Goal: Task Accomplishment & Management: Manage account settings

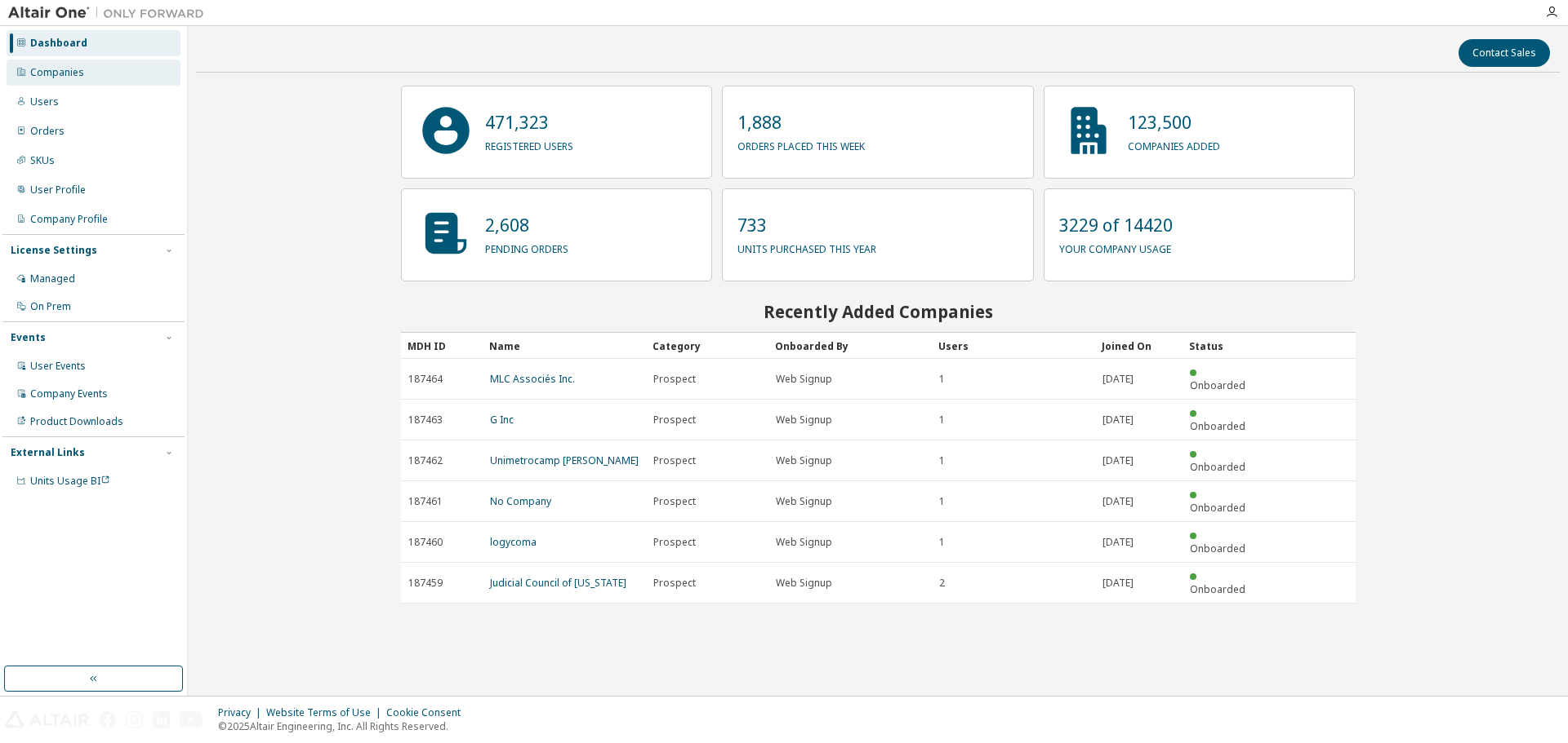
click at [85, 78] on div "Companies" at bounding box center [93, 72] width 174 height 26
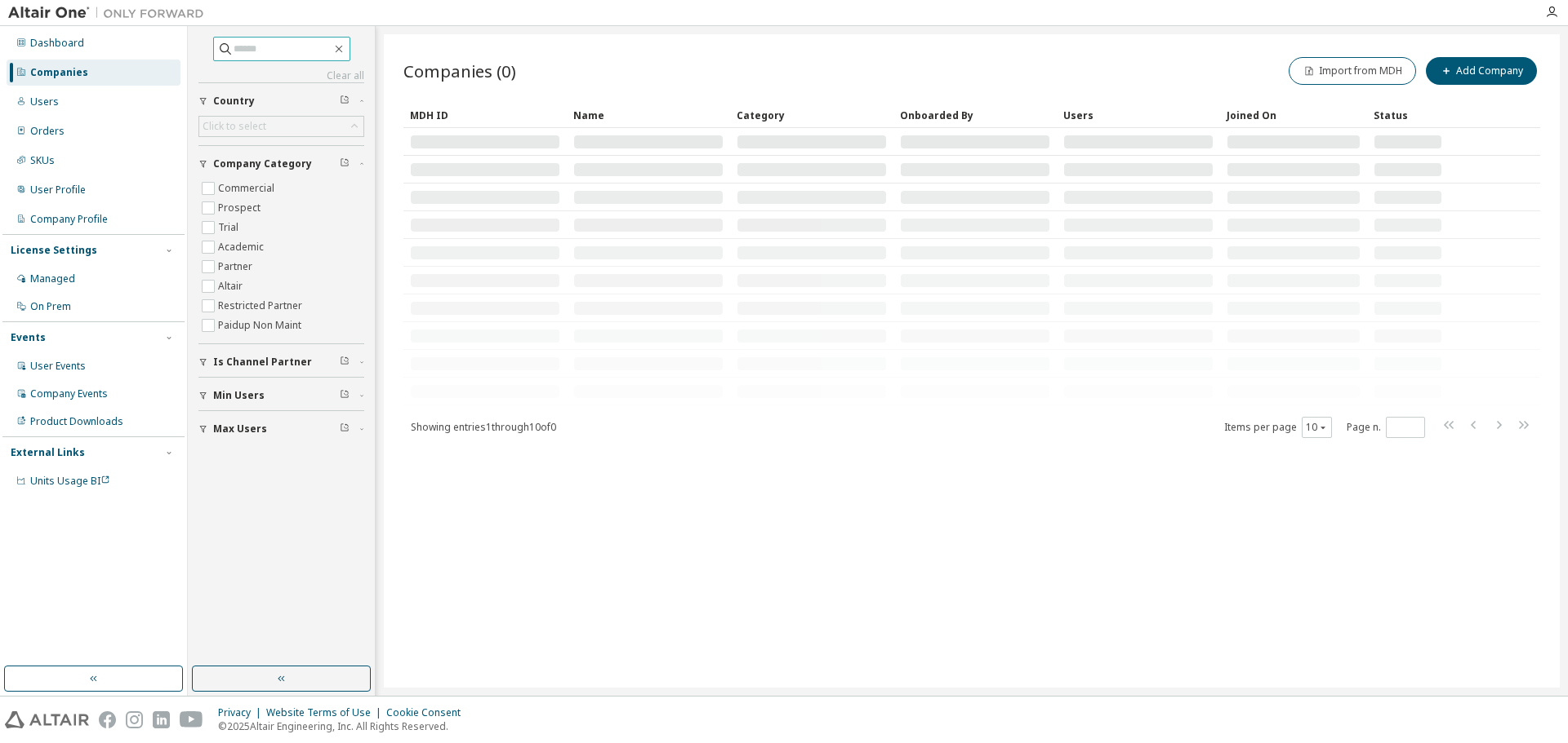
click at [281, 53] on input "text" at bounding box center [283, 49] width 98 height 16
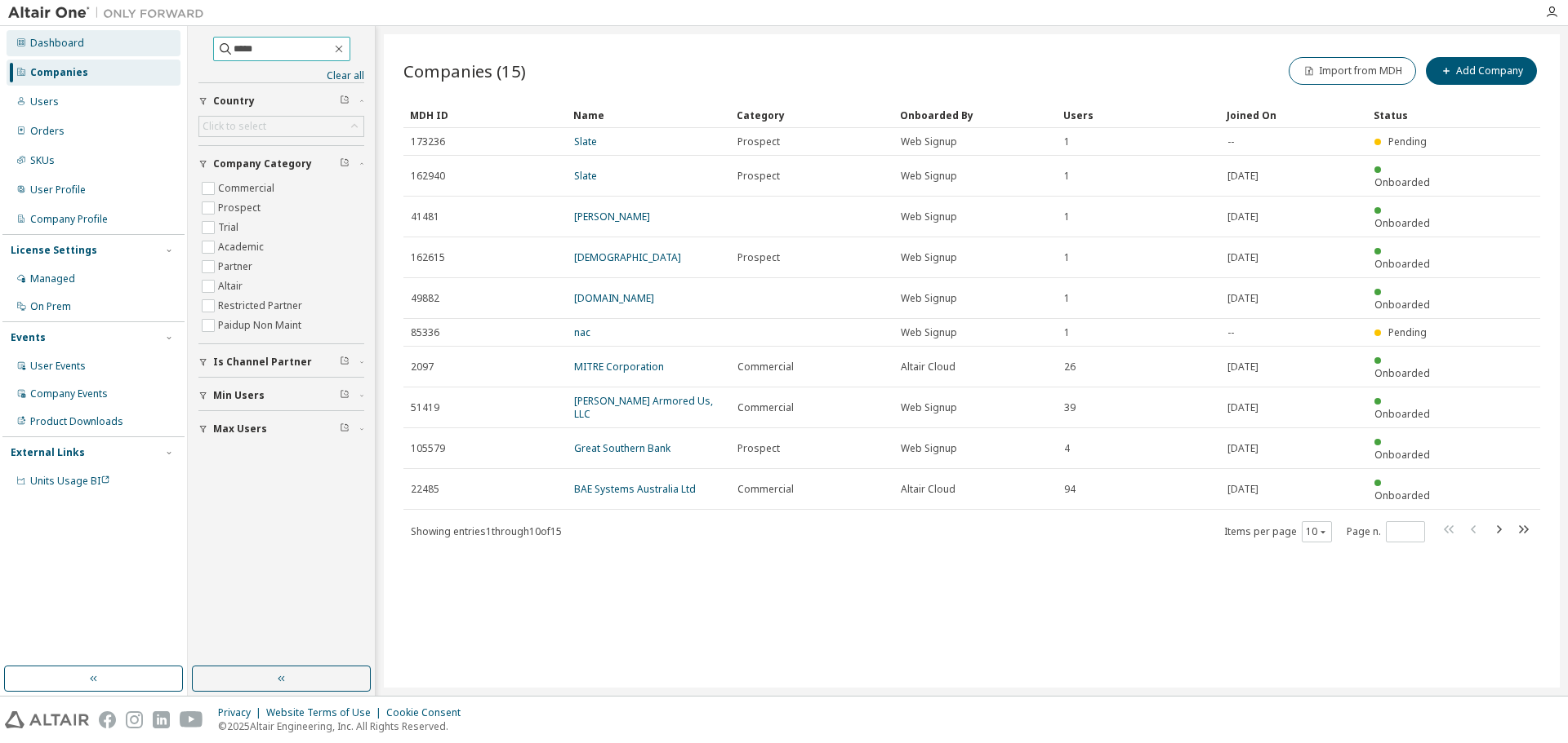
drag, startPoint x: 205, startPoint y: 45, endPoint x: 156, endPoint y: 40, distance: 49.3
click at [156, 40] on div "Dashboard Companies Users Orders SKUs User Profile Company Profile License Sett…" at bounding box center [784, 360] width 1568 height 670
type input "*****"
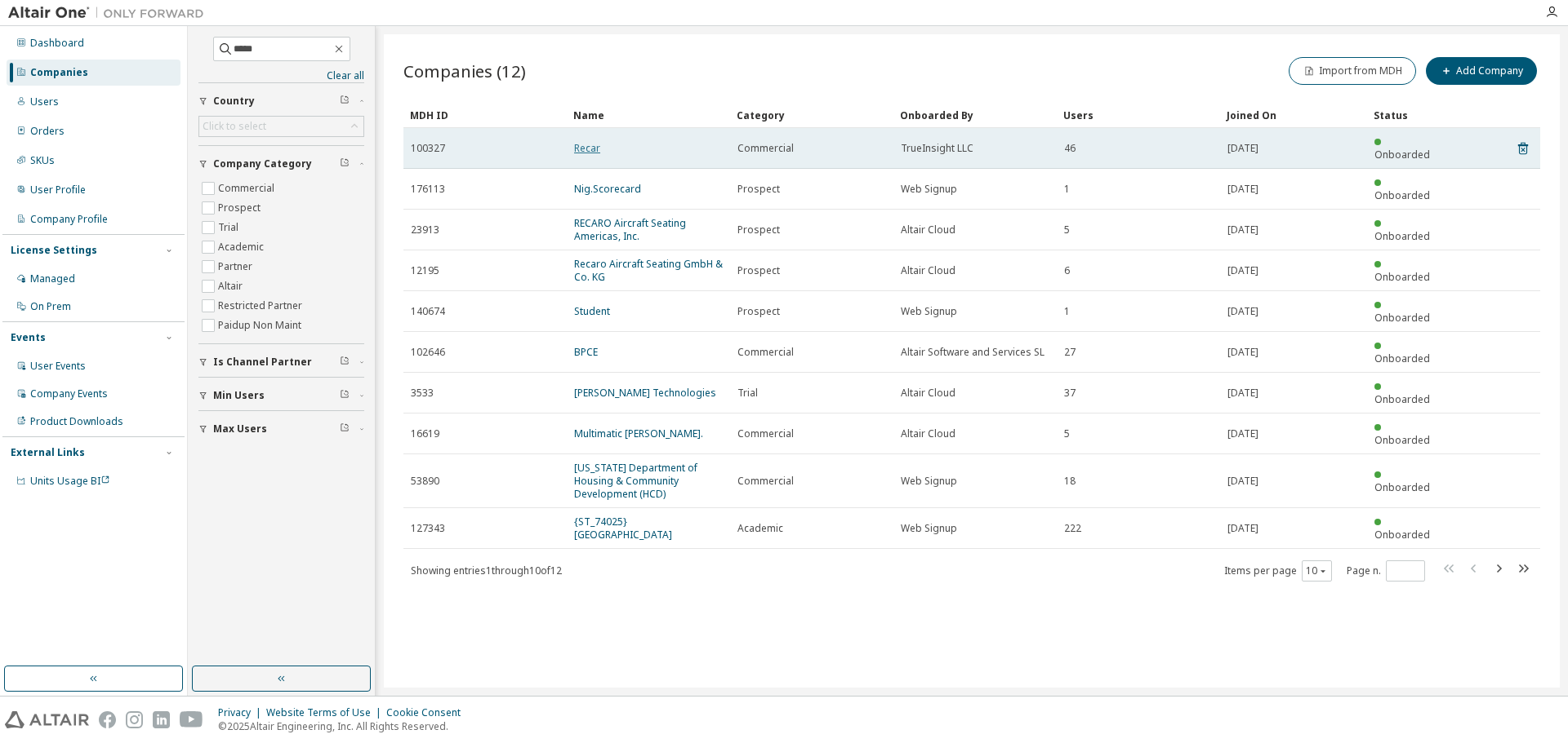
click at [592, 141] on link "Recar" at bounding box center [586, 148] width 26 height 14
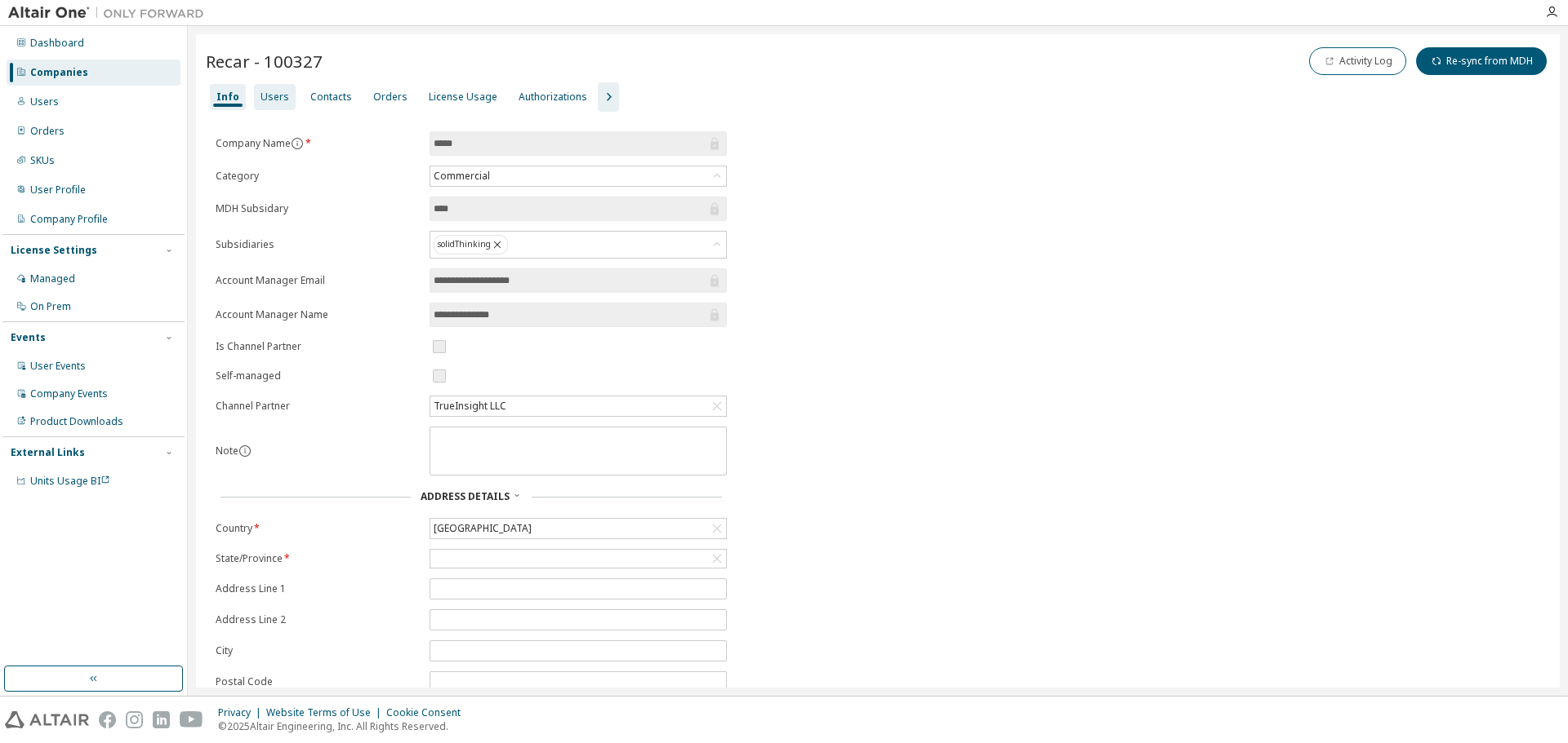
click at [265, 98] on div "Users" at bounding box center [275, 97] width 29 height 13
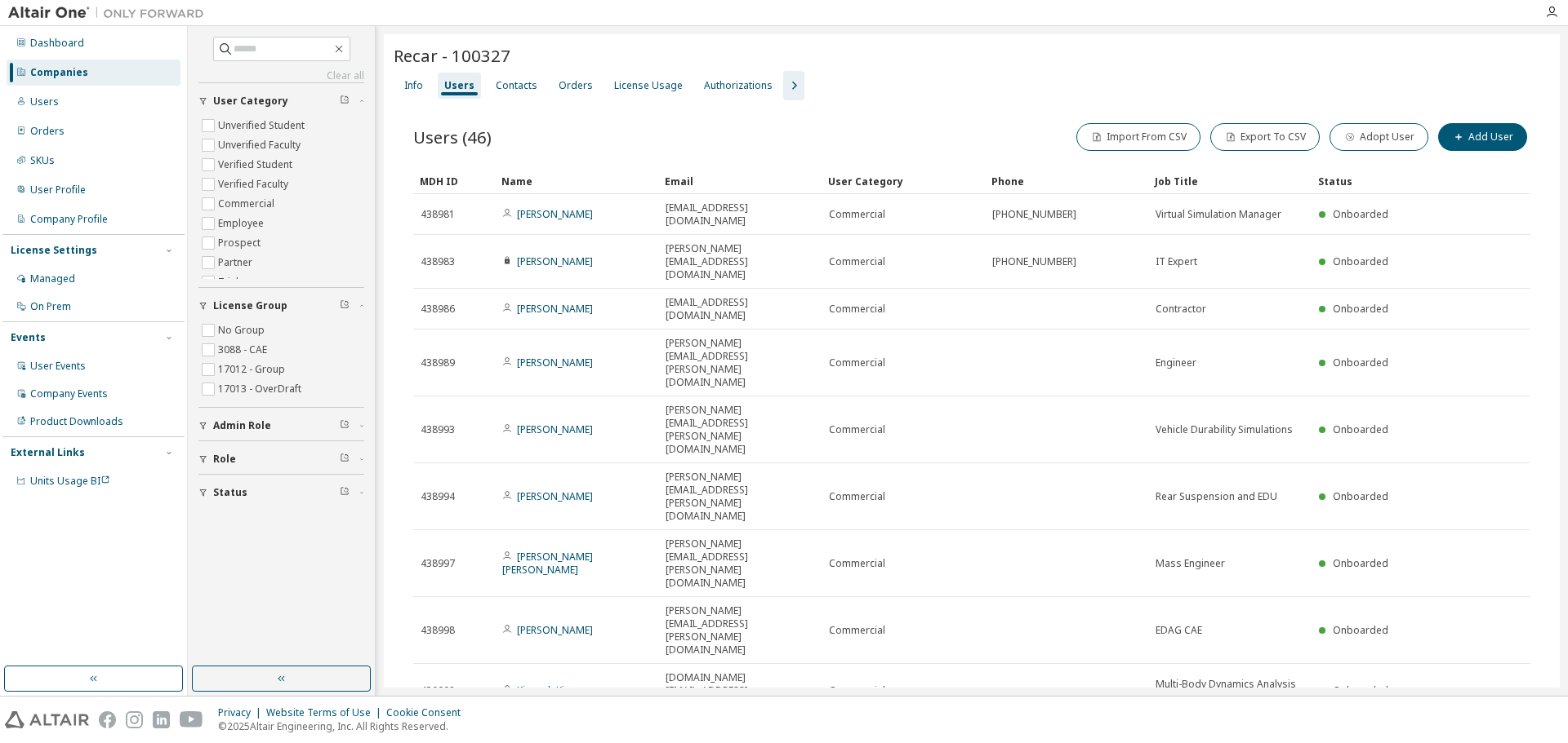
click at [792, 650] on div "Recar - 100327 Clear Load Save Save As Field Operator Value Select filter Selec…" at bounding box center [971, 452] width 1175 height 837
click at [628, 86] on div "License Usage" at bounding box center [648, 86] width 69 height 13
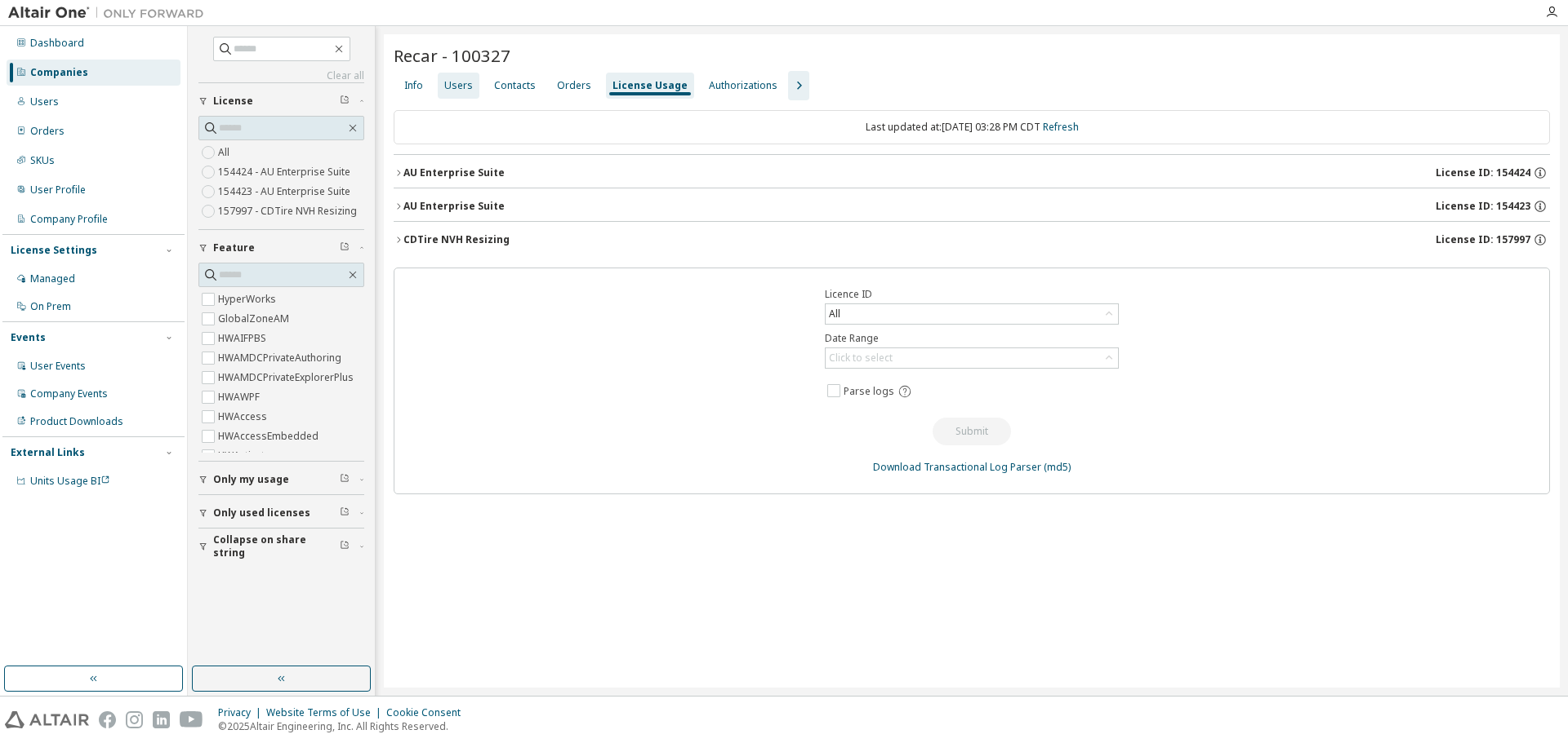
click at [456, 87] on div "Users" at bounding box center [459, 86] width 29 height 13
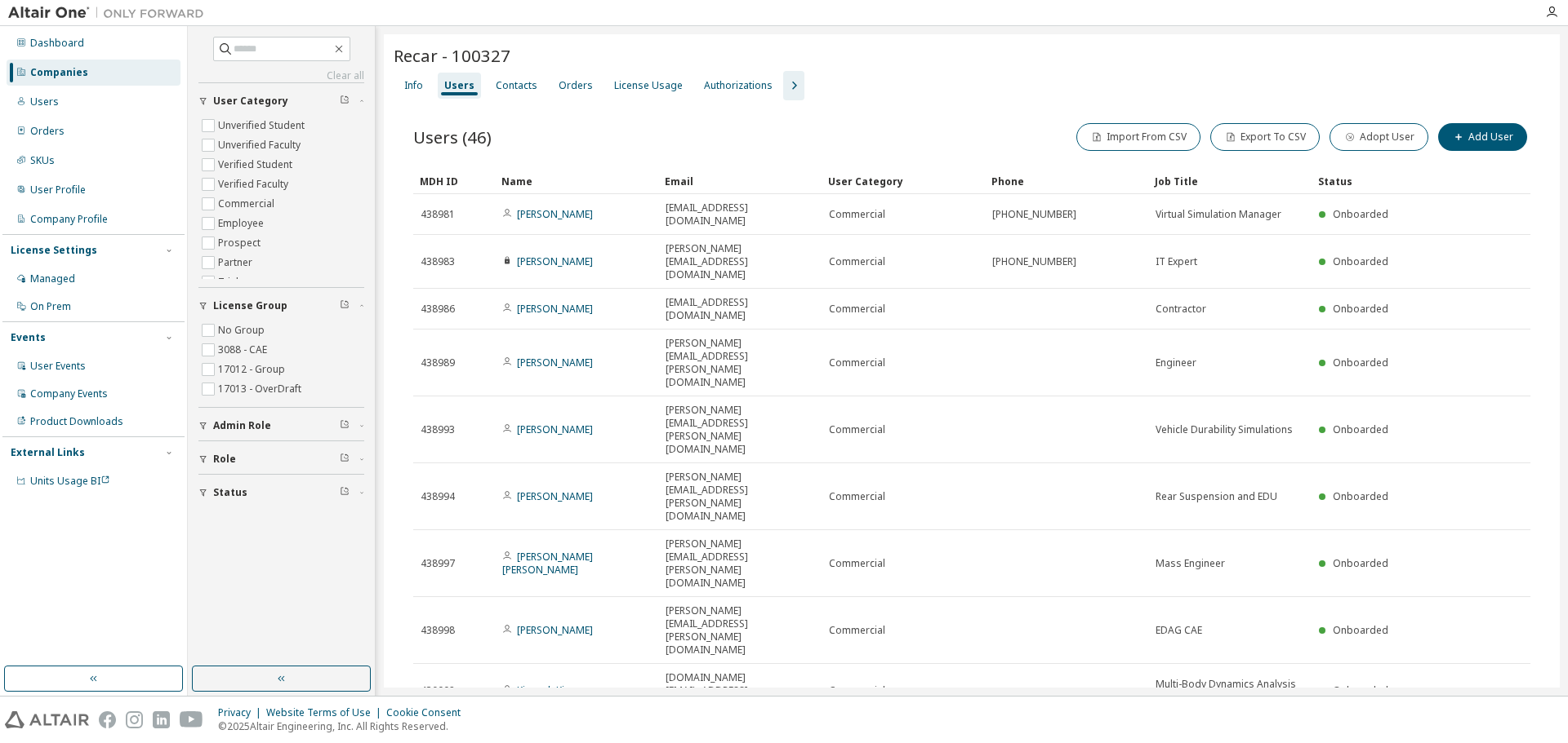
click at [523, 179] on div "Name" at bounding box center [577, 180] width 150 height 26
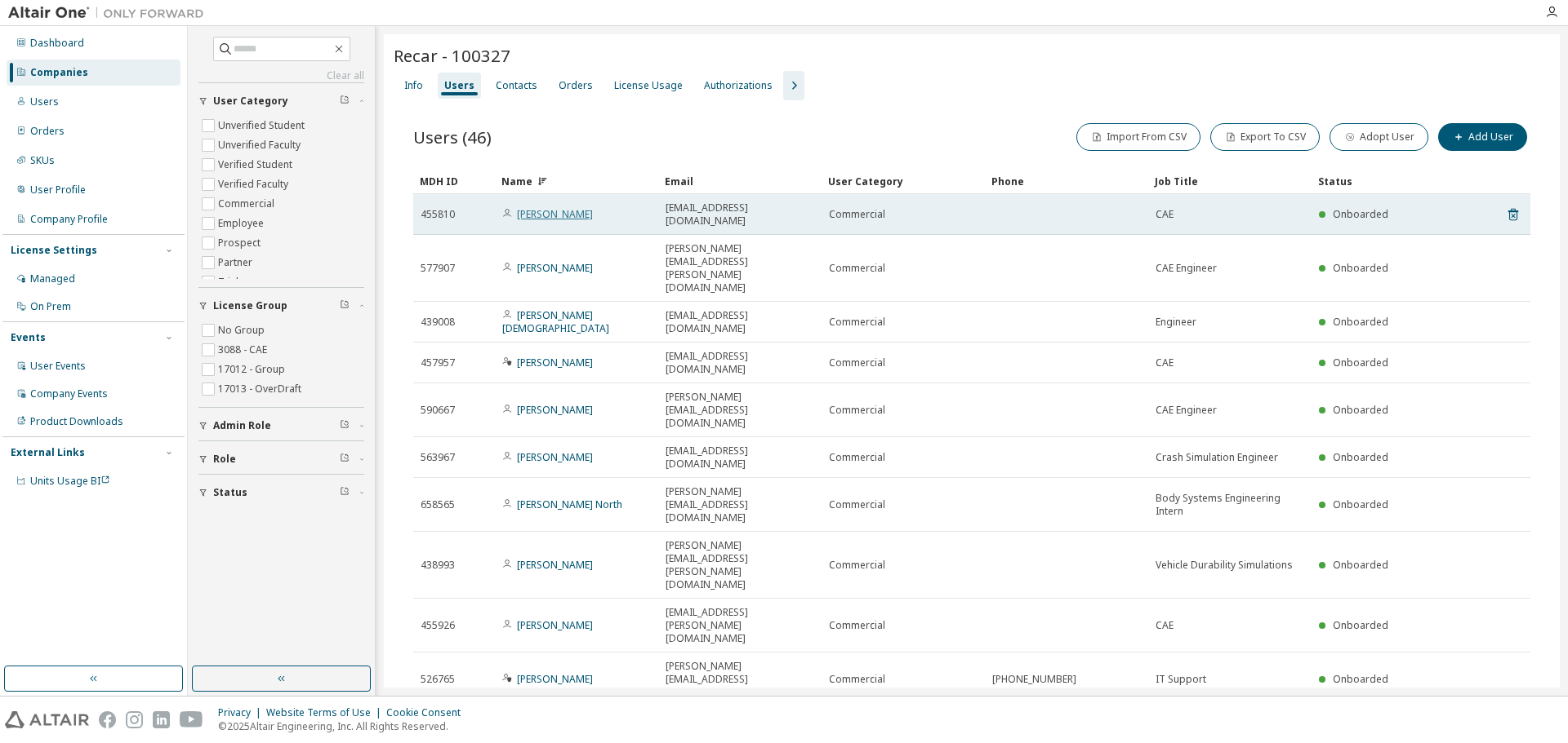
click at [548, 207] on link "[PERSON_NAME]" at bounding box center [554, 214] width 76 height 14
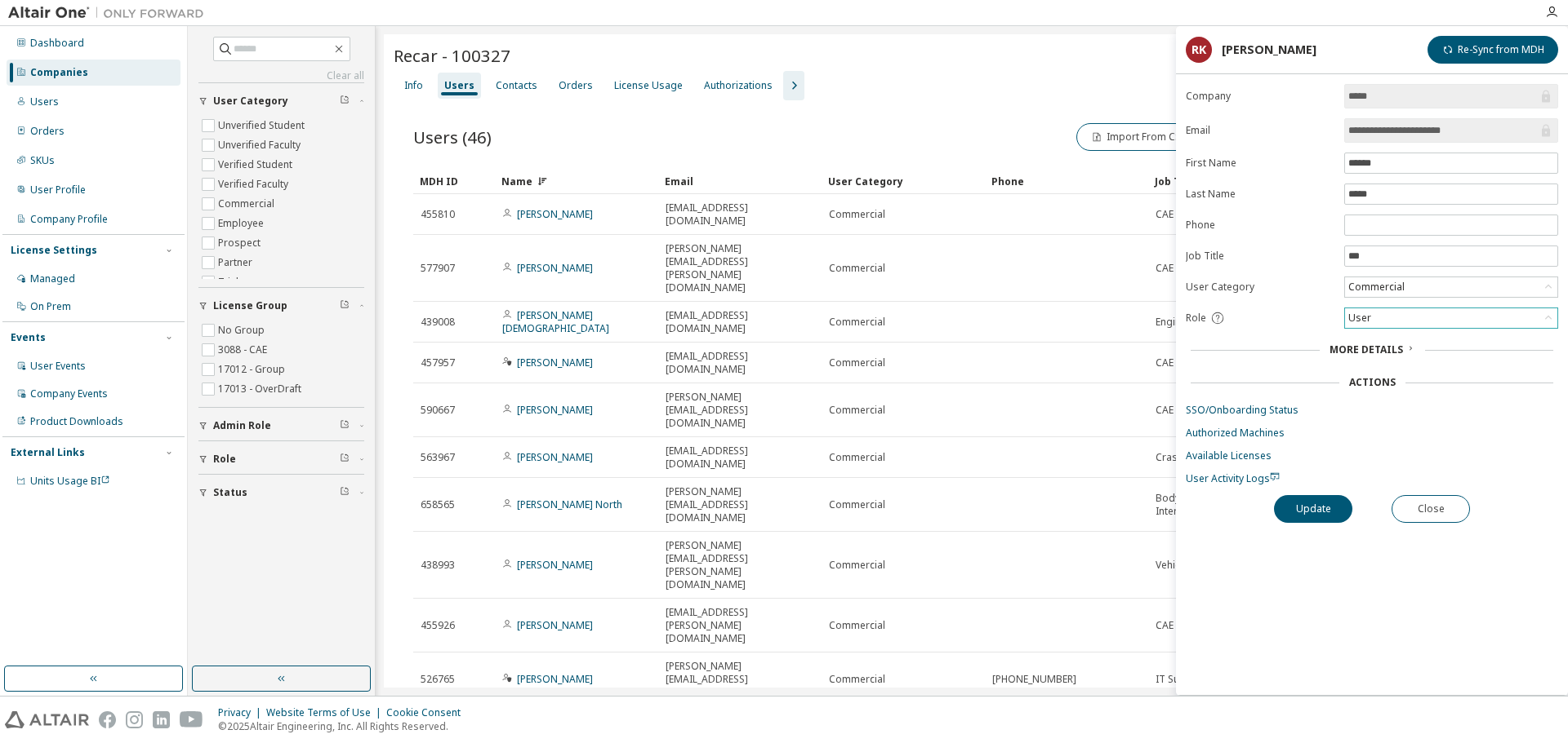
click at [1384, 318] on div "User" at bounding box center [1451, 318] width 212 height 20
click at [1081, 111] on div "Users (46) Import From CSV Export To CSV Adopt User Add User Clear Load Save Sa…" at bounding box center [972, 442] width 1157 height 682
click at [982, 57] on div at bounding box center [1261, 55] width 578 height 6
click at [1089, 616] on div "Recar - 100327 Clear Load Save Save As Field Operator Value Select filter Selec…" at bounding box center [971, 413] width 1175 height 758
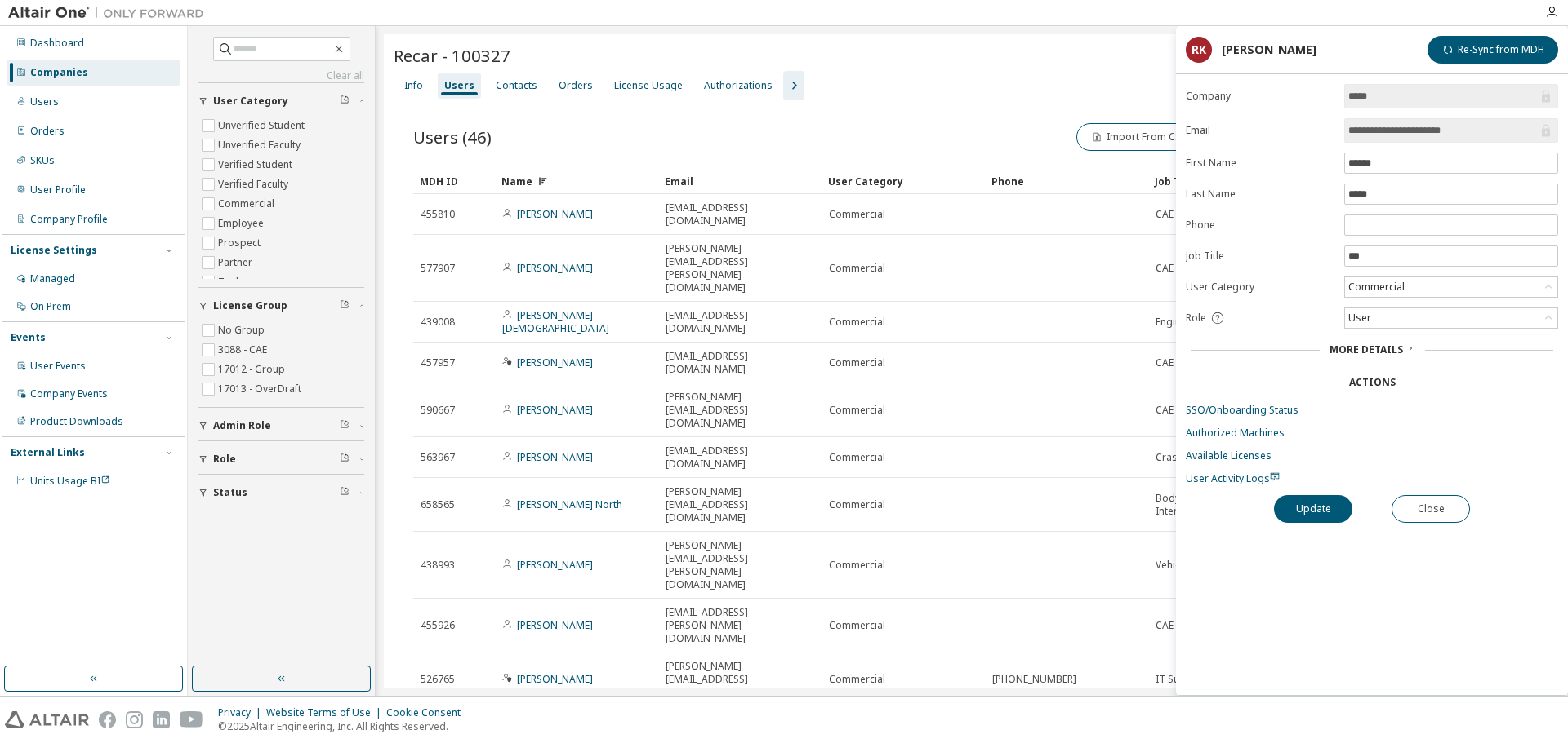
click at [983, 64] on div "Recar - 100327" at bounding box center [972, 55] width 1157 height 23
click at [980, 68] on div "Recar - 100327" at bounding box center [972, 57] width 1157 height 27
click at [1552, 12] on icon "button" at bounding box center [1551, 12] width 13 height 13
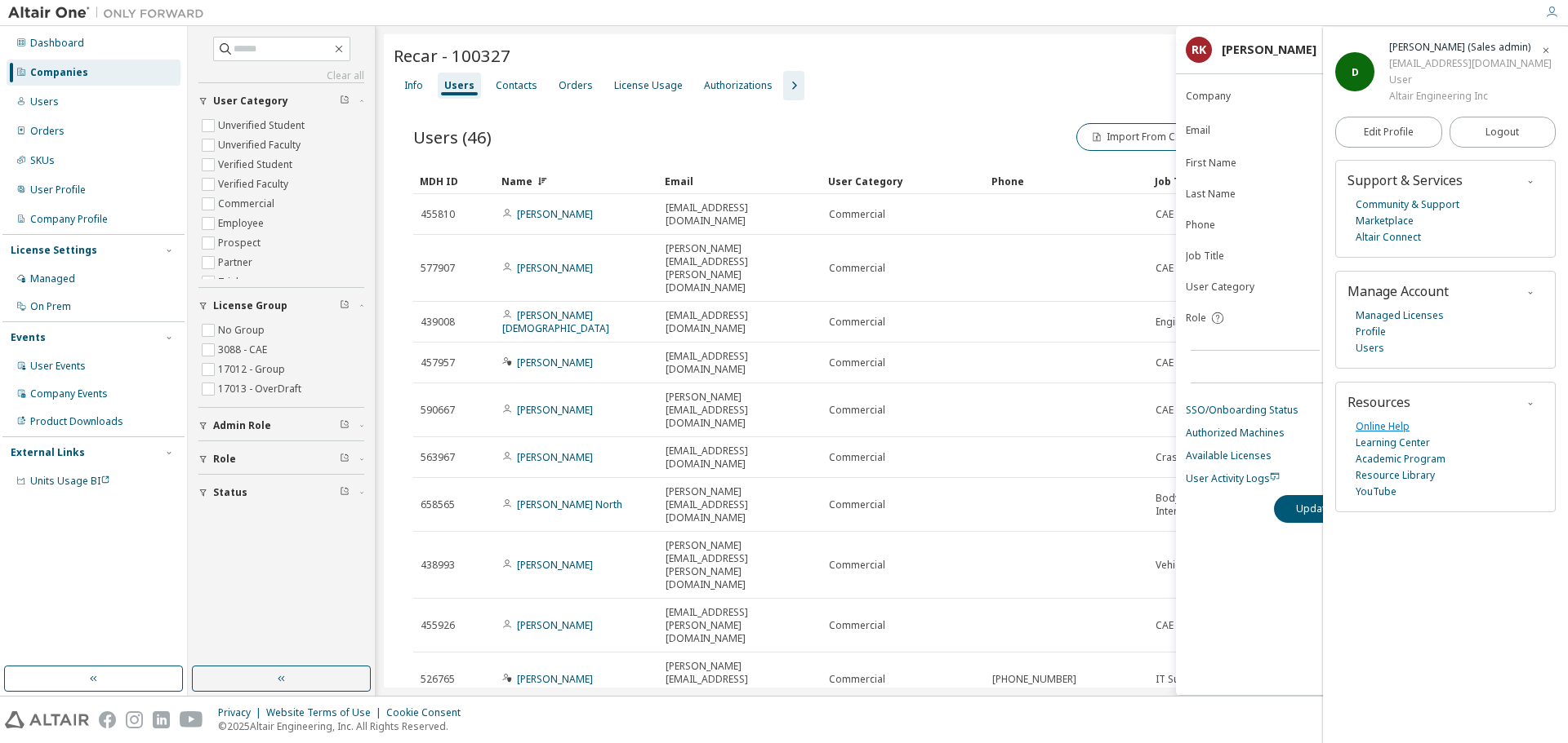
click at [1405, 427] on link "Online Help" at bounding box center [1382, 426] width 54 height 16
drag, startPoint x: 1069, startPoint y: 60, endPoint x: 1060, endPoint y: 62, distance: 9.2
click at [1069, 60] on div "Recar - 100327" at bounding box center [972, 55] width 1157 height 23
click at [1547, 50] on icon "button" at bounding box center [1545, 50] width 10 height 10
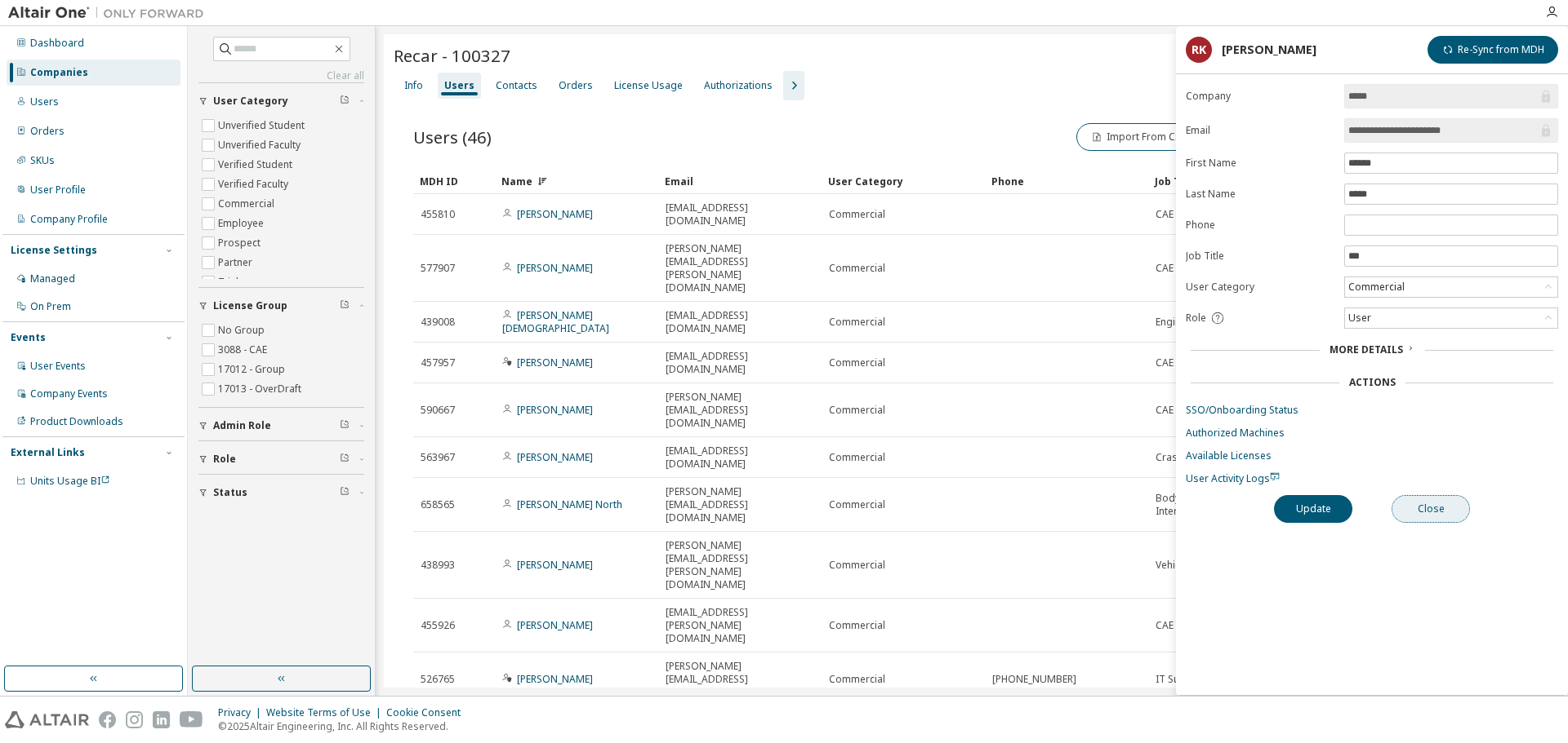
click at [1438, 510] on button "Close" at bounding box center [1431, 508] width 79 height 28
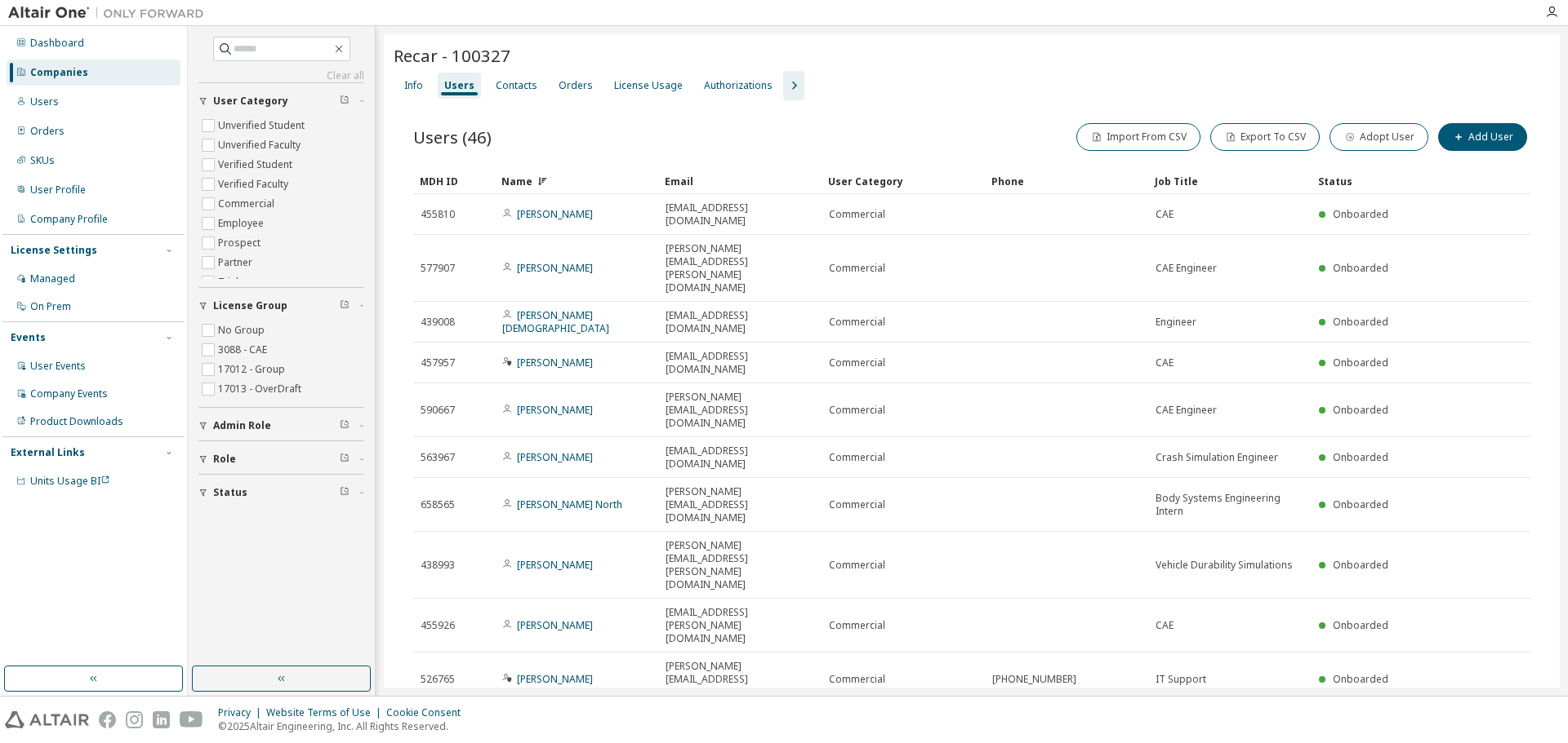
click at [1163, 599] on div "Recar - 100327 Clear Load Save Save As Field Operator Value Select filter Selec…" at bounding box center [971, 413] width 1175 height 758
click at [1486, 716] on icon "button" at bounding box center [1489, 726] width 20 height 20
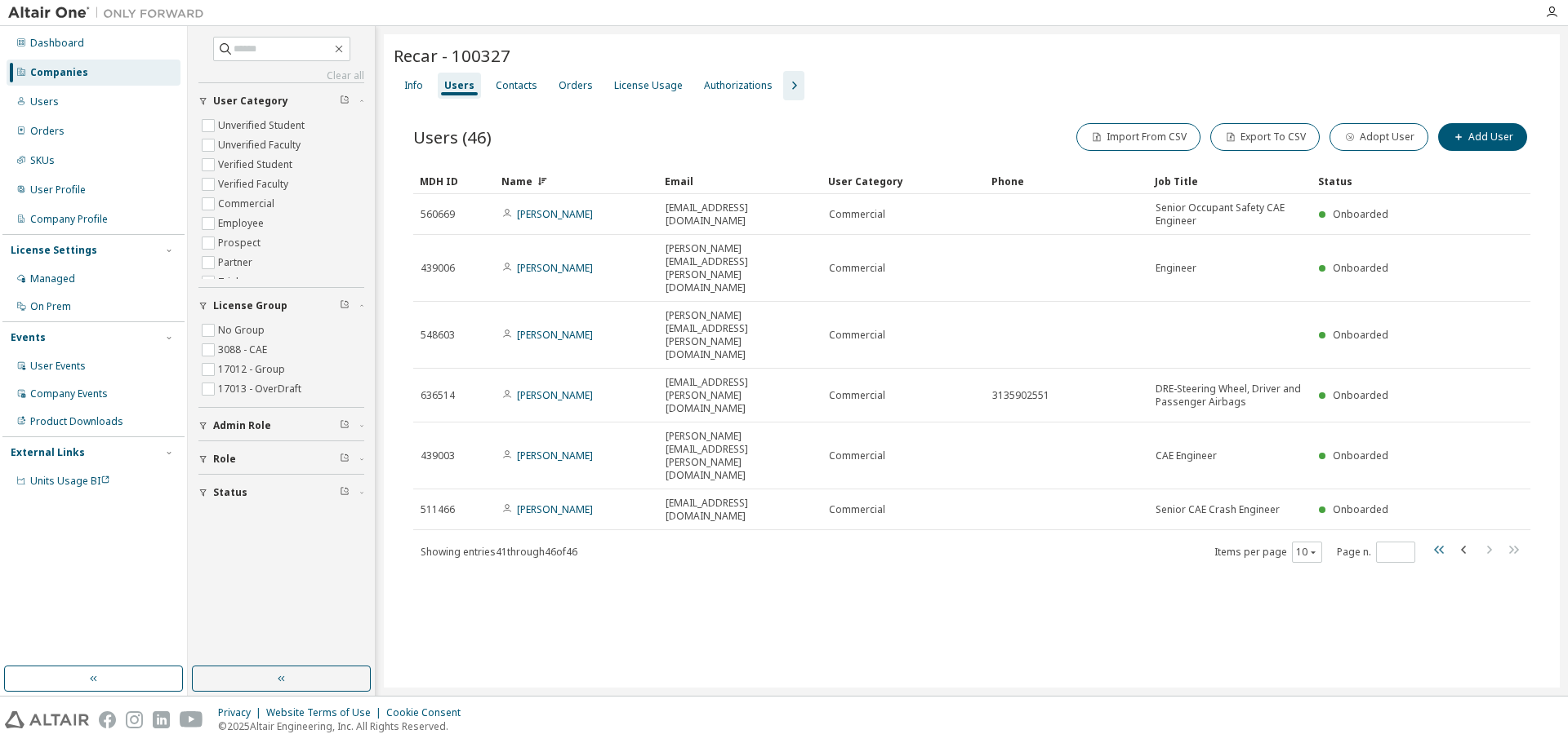
click at [1436, 546] on icon "button" at bounding box center [1439, 549] width 10 height 8
type input "*"
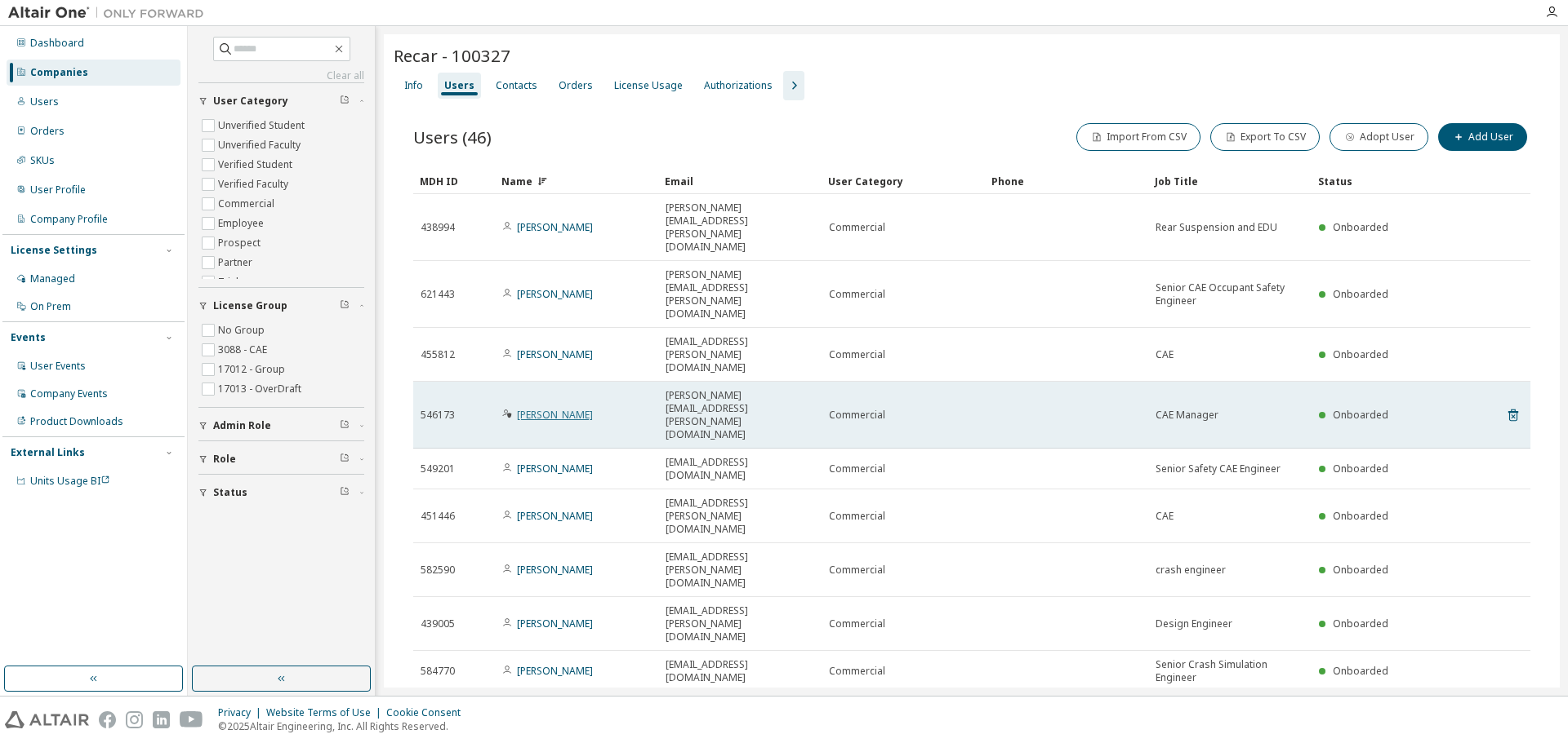
click at [561, 408] on link "[PERSON_NAME]" at bounding box center [554, 415] width 76 height 14
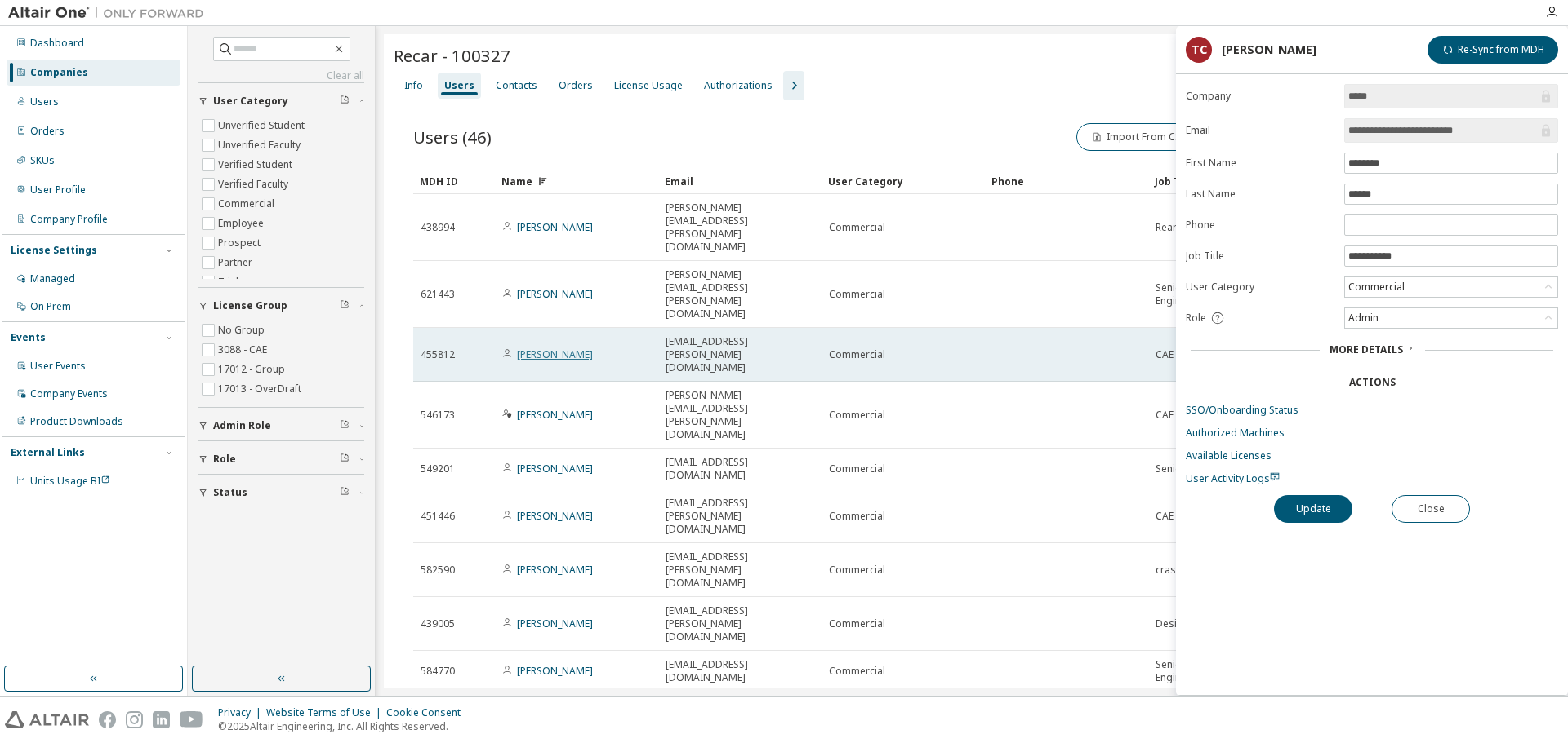
click at [543, 348] on link "[PERSON_NAME]" at bounding box center [554, 355] width 76 height 14
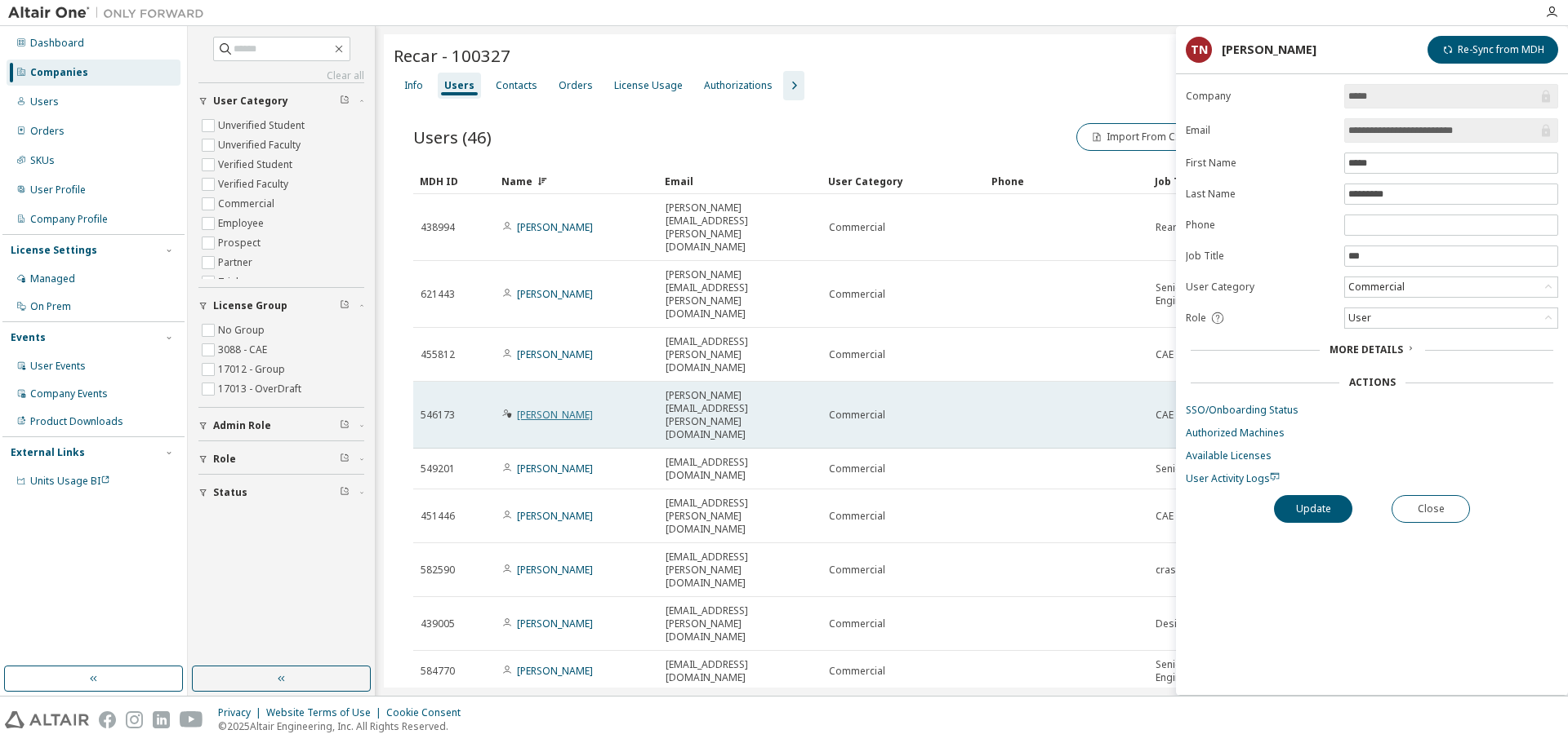
click at [545, 408] on link "[PERSON_NAME]" at bounding box center [554, 415] width 76 height 14
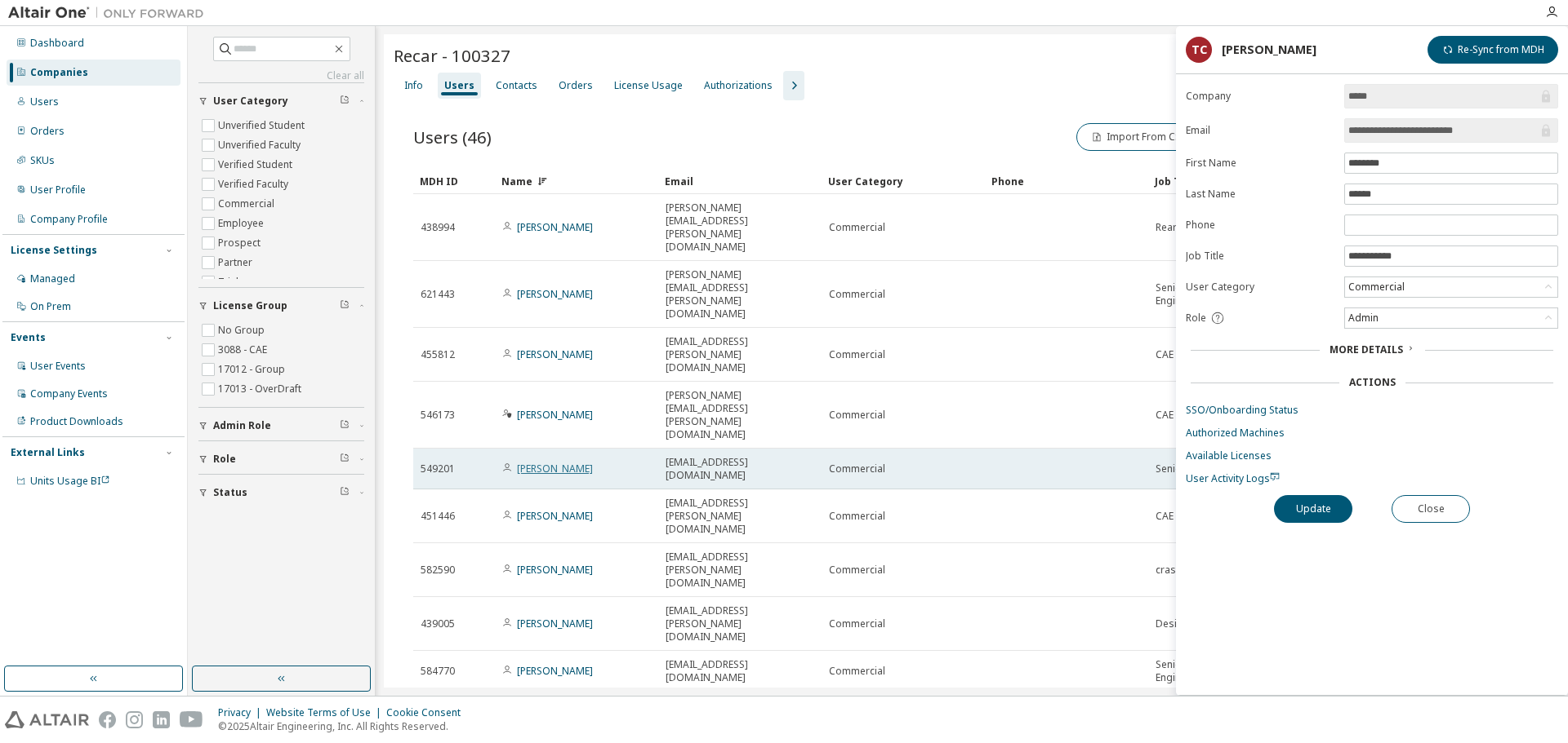
click at [551, 462] on link "[PERSON_NAME]" at bounding box center [554, 469] width 76 height 14
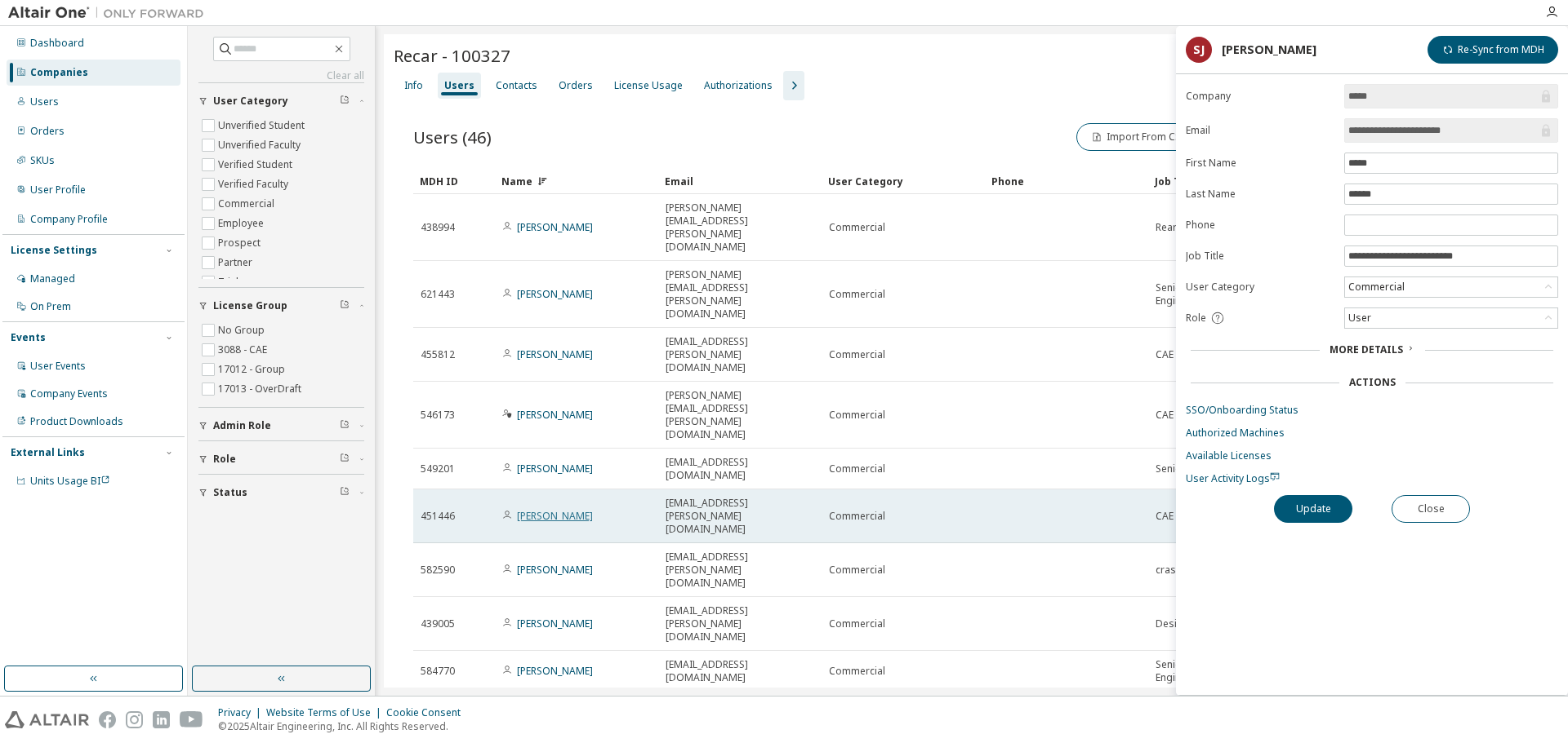
click at [547, 509] on link "[PERSON_NAME]" at bounding box center [554, 516] width 76 height 14
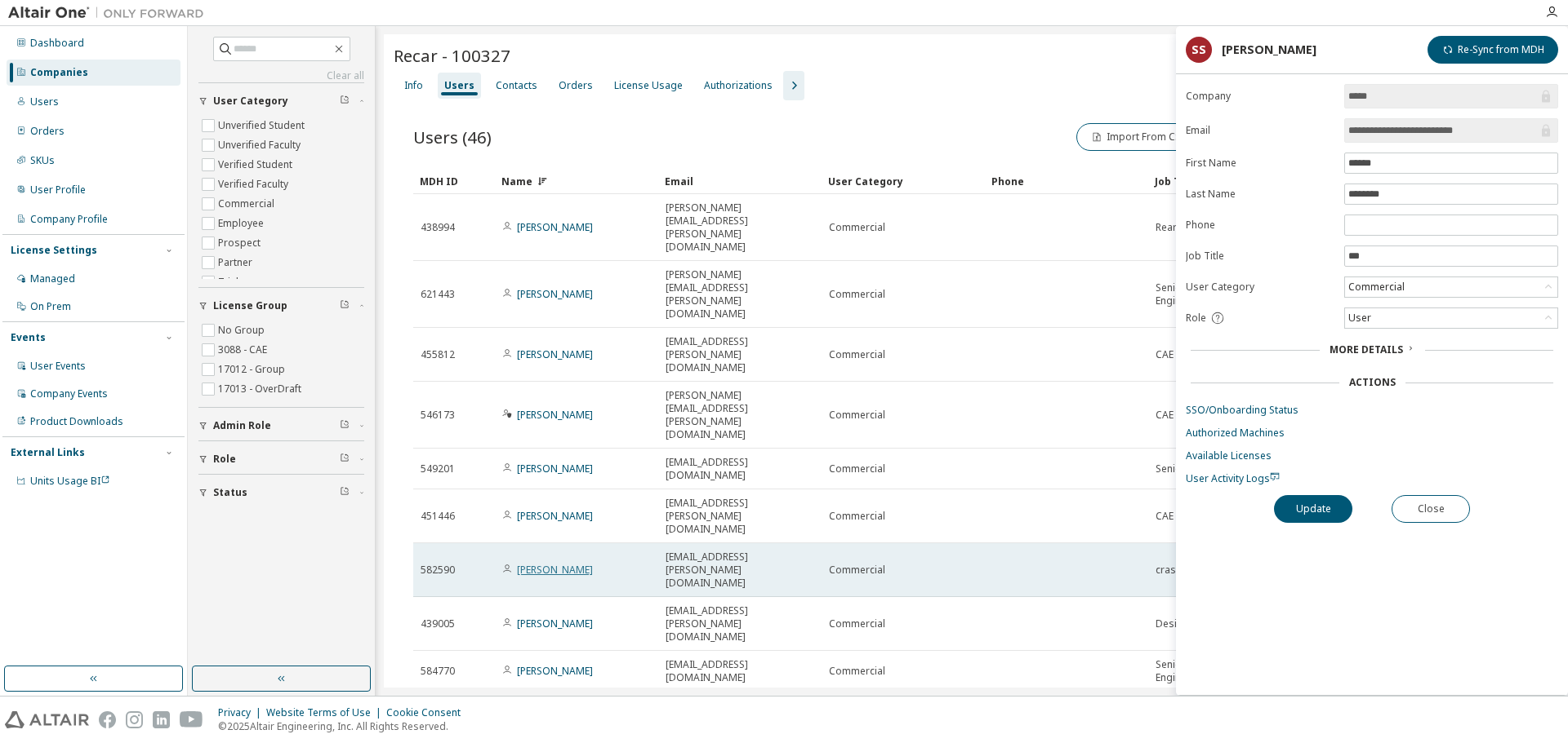
click at [545, 563] on link "[PERSON_NAME]" at bounding box center [554, 570] width 76 height 14
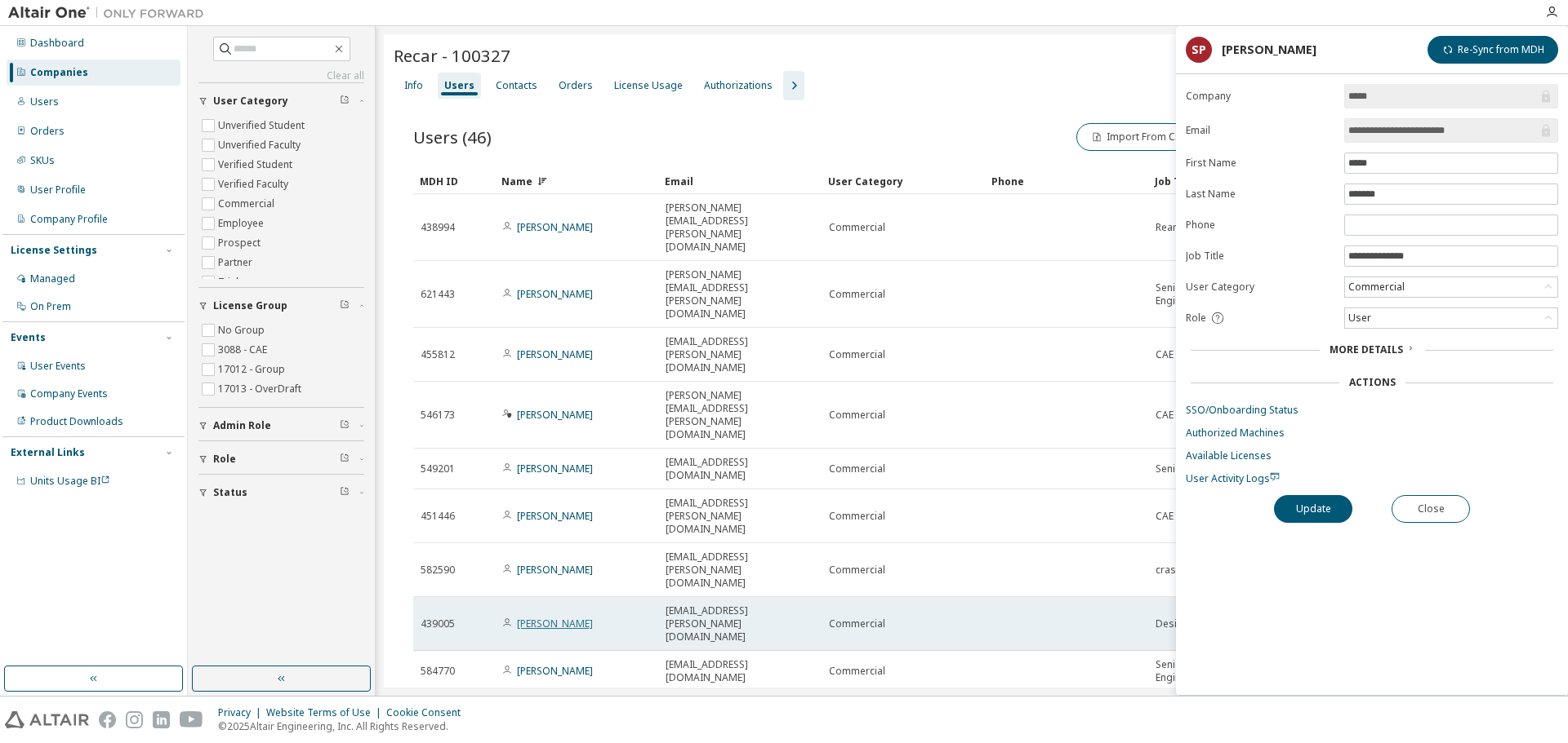
click at [551, 617] on link "[PERSON_NAME]" at bounding box center [554, 624] width 76 height 14
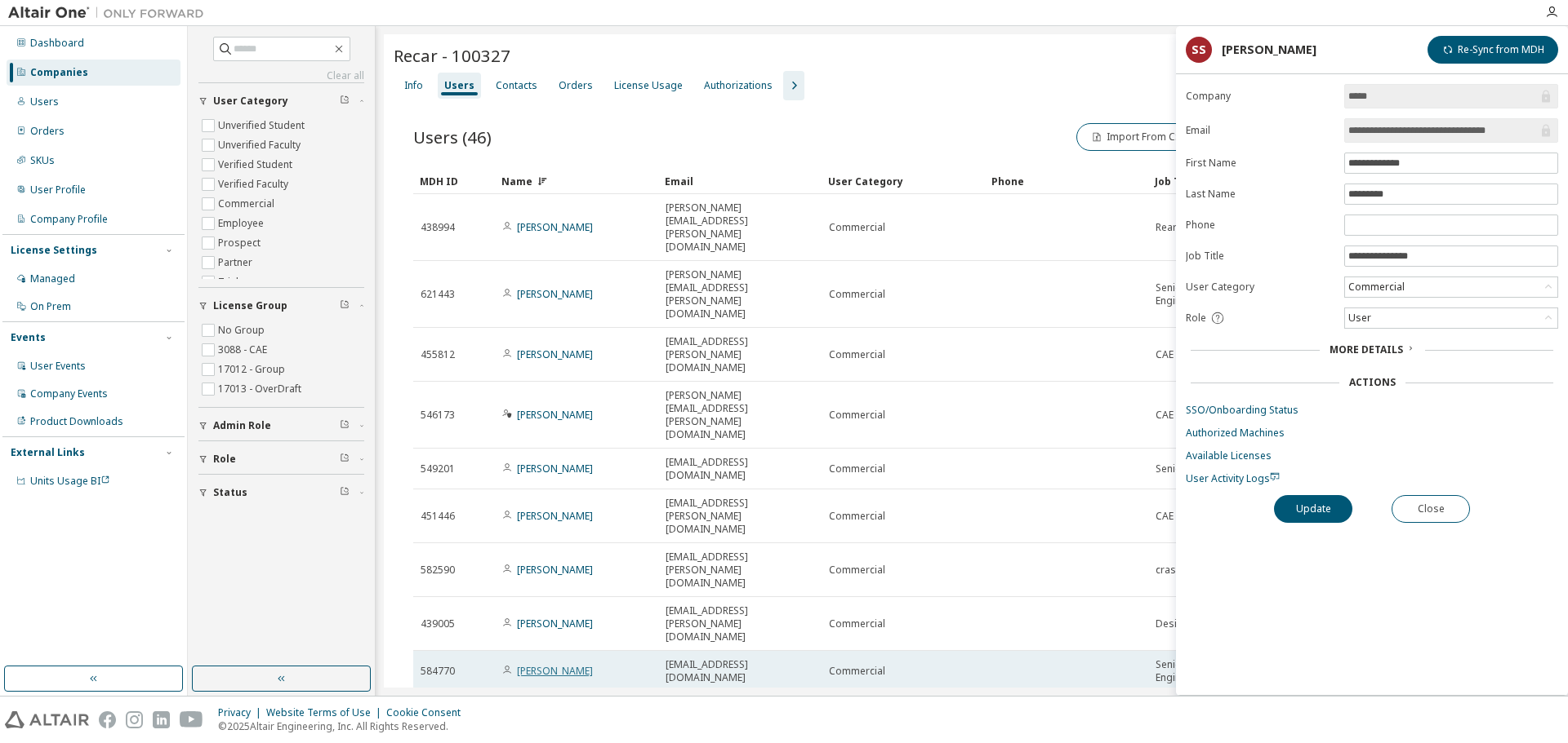
click at [552, 665] on link "[PERSON_NAME]" at bounding box center [554, 672] width 76 height 14
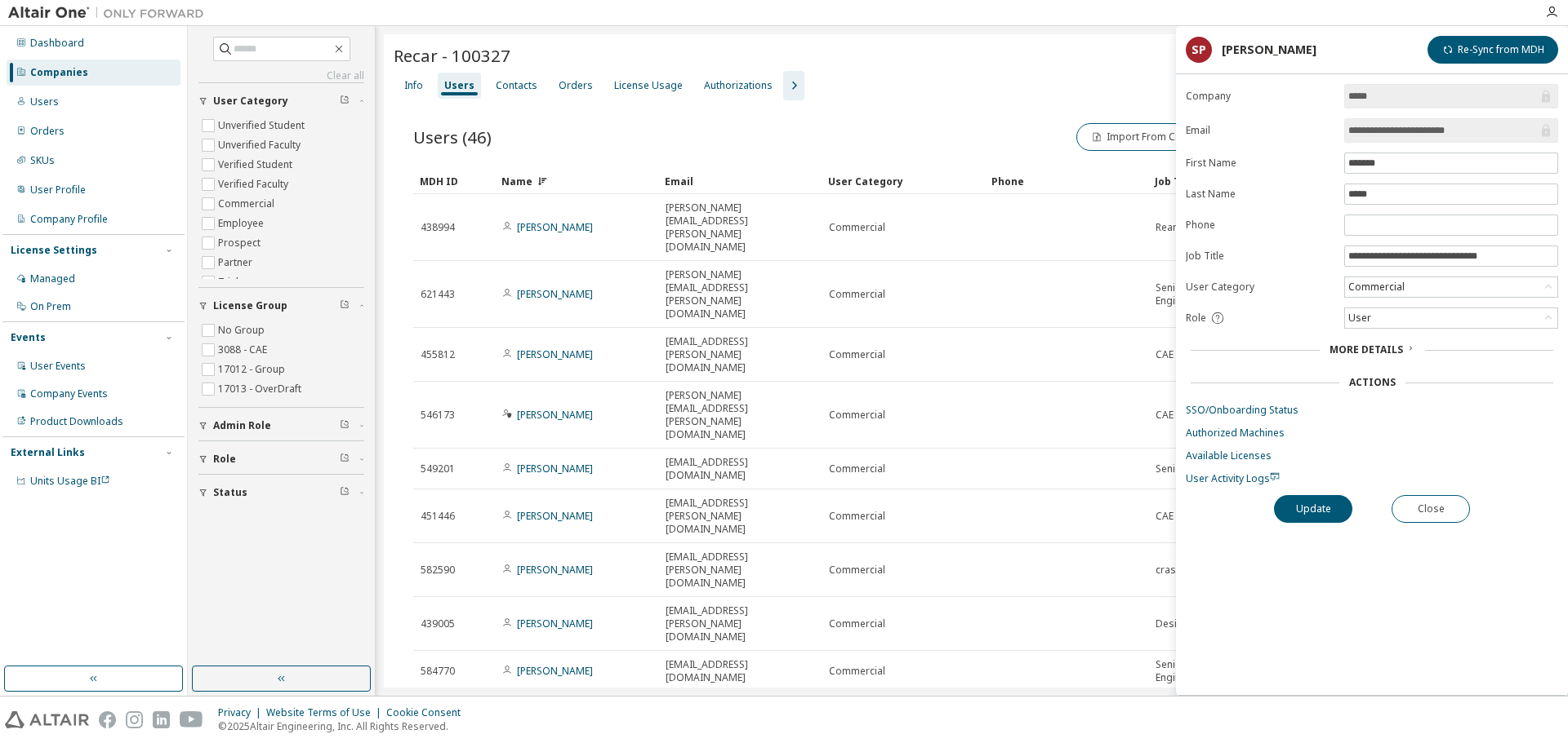
click at [550, 718] on link "[PERSON_NAME]" at bounding box center [554, 725] width 76 height 14
click at [1025, 60] on div "Recar - 100327" at bounding box center [972, 55] width 1157 height 23
